Goal: Information Seeking & Learning: Check status

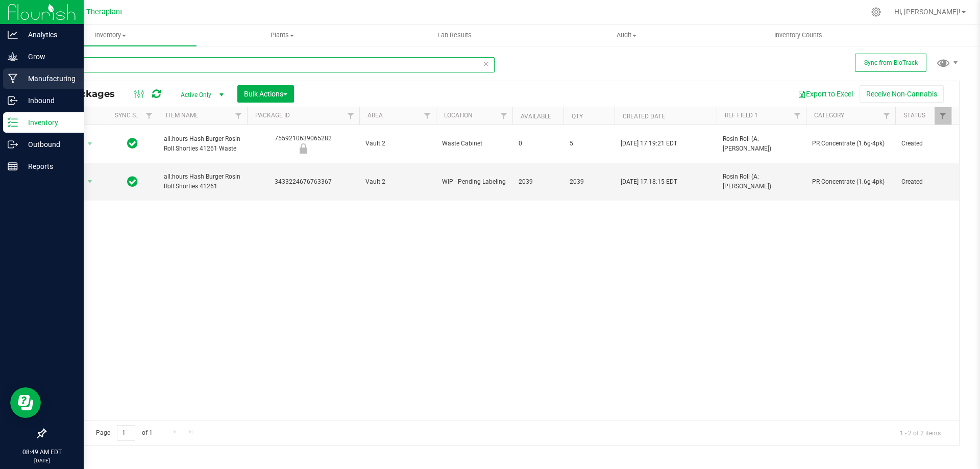
drag, startPoint x: 118, startPoint y: 65, endPoint x: 0, endPoint y: 87, distance: 119.9
click at [0, 86] on div "Analytics Grow Manufacturing Inbound Inventory Outbound Reports 08:49 AM EDT [D…" at bounding box center [490, 234] width 980 height 469
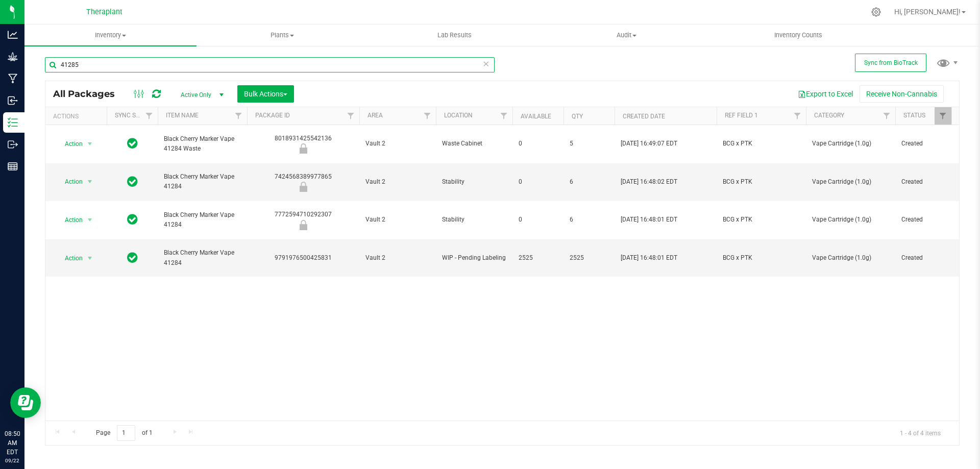
type input "41285"
